Goal: Find specific page/section: Find specific page/section

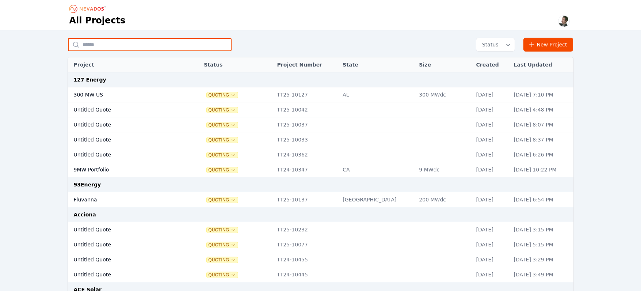
click at [104, 48] on input "text" at bounding box center [150, 44] width 164 height 13
type input "*******"
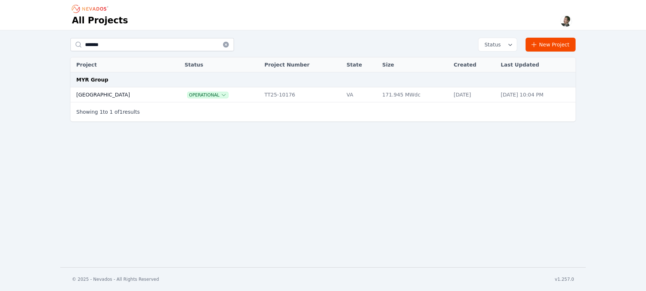
click at [104, 95] on td "Bartonsville" at bounding box center [119, 94] width 99 height 15
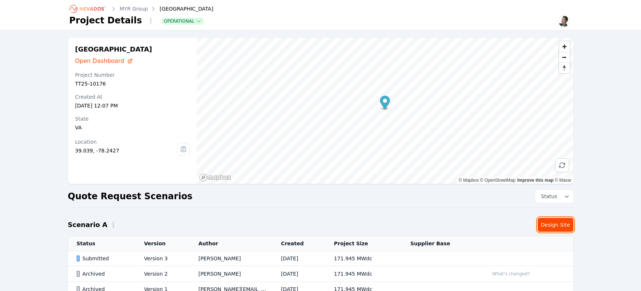
click at [552, 225] on link "Design Site" at bounding box center [556, 225] width 36 height 14
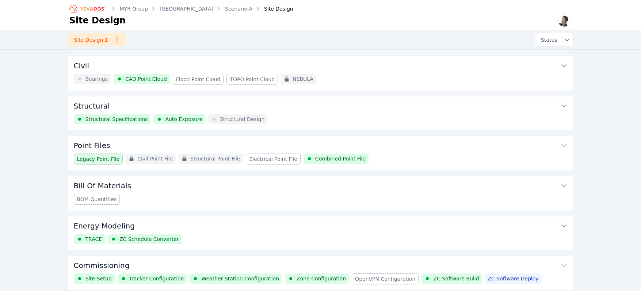
scroll to position [66, 0]
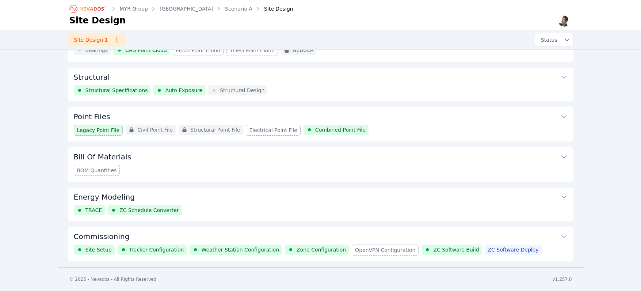
click at [190, 236] on button "Commissioning" at bounding box center [321, 236] width 494 height 18
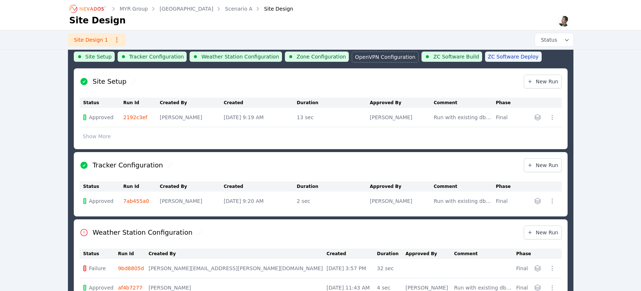
scroll to position [367, 0]
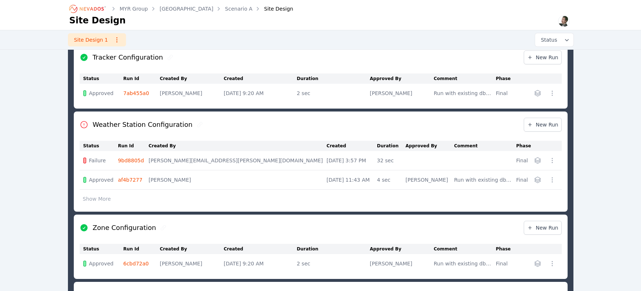
click at [110, 199] on button "Show More" at bounding box center [97, 199] width 35 height 14
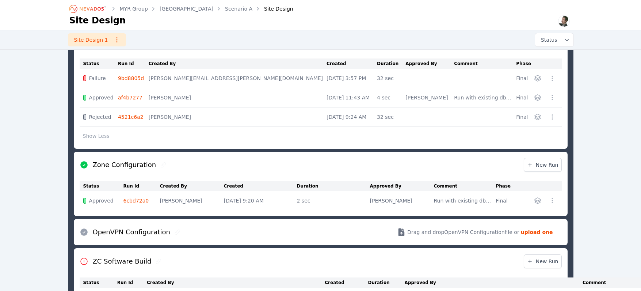
scroll to position [585, 0]
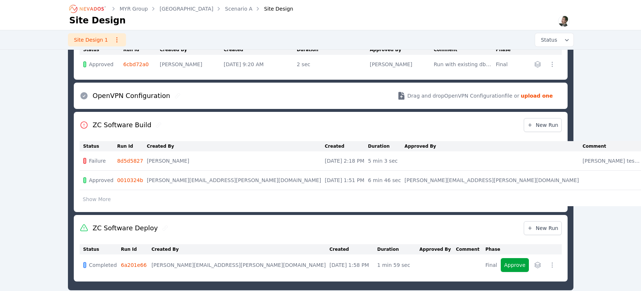
click at [100, 200] on button "Show More" at bounding box center [97, 199] width 35 height 14
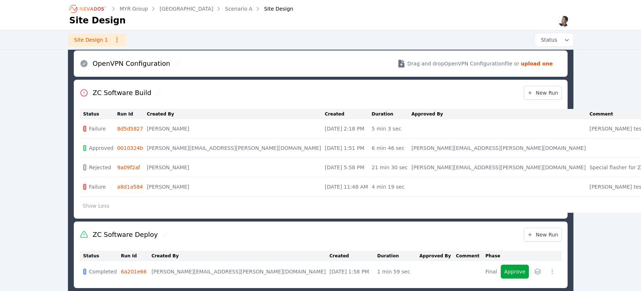
scroll to position [653, 0]
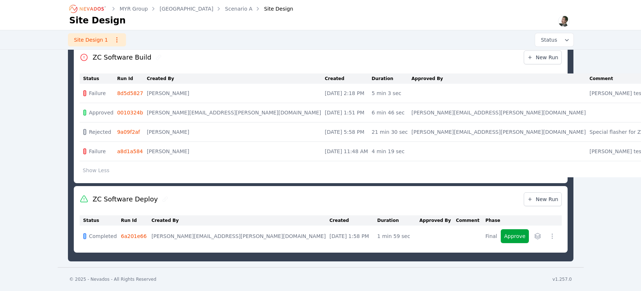
click at [131, 132] on link "9a09f2af" at bounding box center [128, 132] width 23 height 6
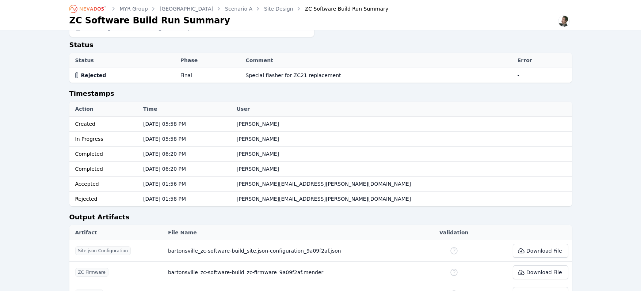
scroll to position [205, 0]
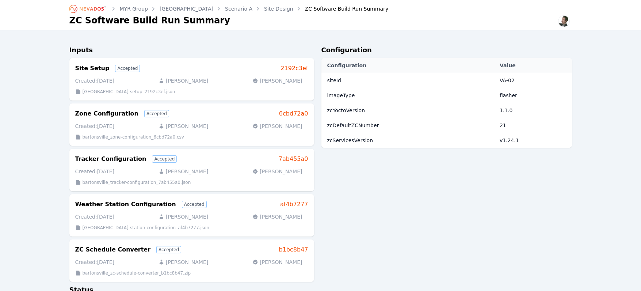
click at [264, 9] on link "Site Design" at bounding box center [278, 8] width 29 height 7
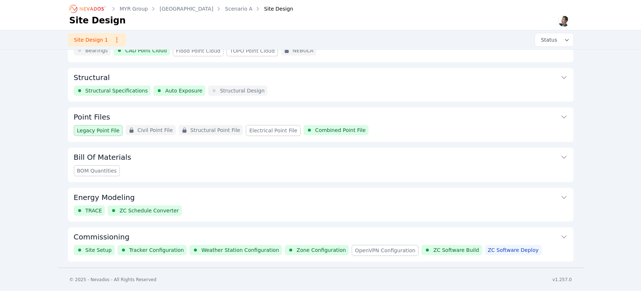
scroll to position [66, 0]
click at [269, 237] on button "Commissioning" at bounding box center [321, 236] width 494 height 18
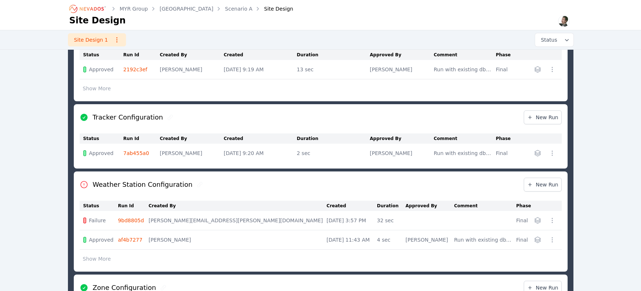
scroll to position [313, 0]
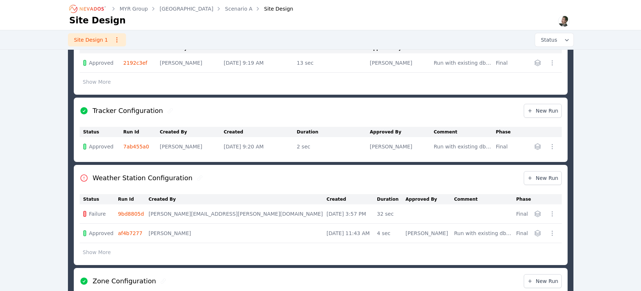
click at [135, 234] on link "af4b7277" at bounding box center [130, 233] width 24 height 6
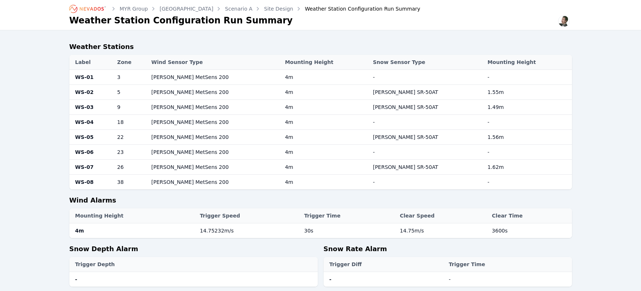
scroll to position [134, 0]
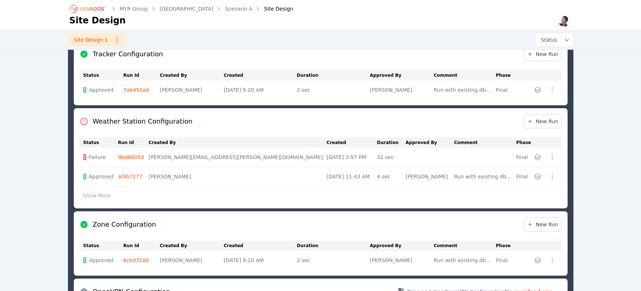
scroll to position [368, 0]
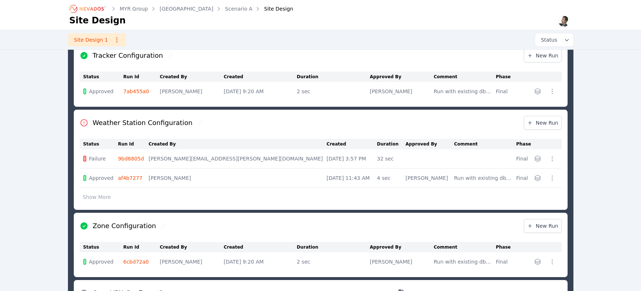
click at [139, 156] on link "9bd8805d" at bounding box center [131, 159] width 26 height 6
